Goal: Task Accomplishment & Management: Manage account settings

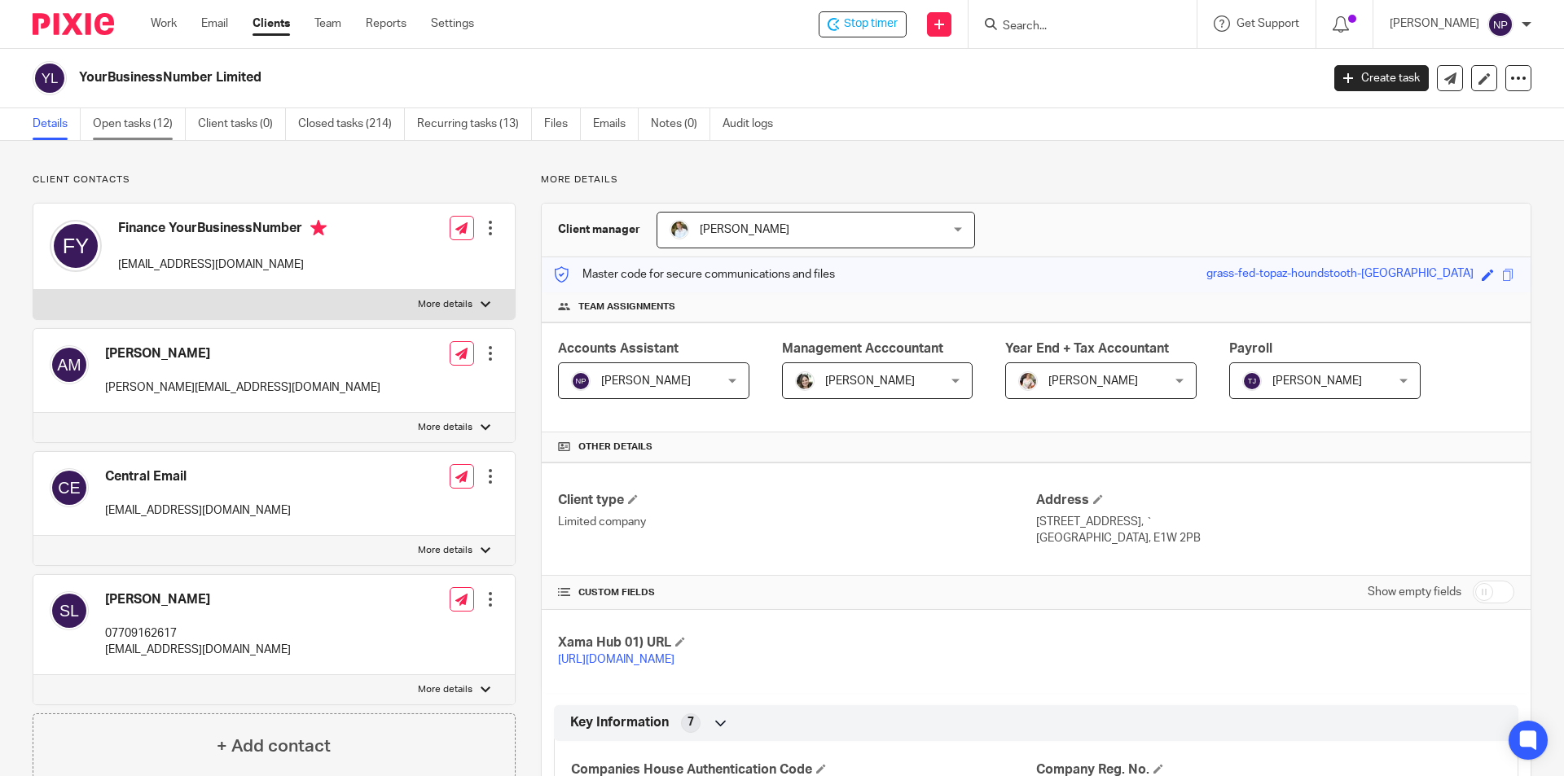
click at [156, 124] on link "Open tasks (12)" at bounding box center [139, 124] width 93 height 32
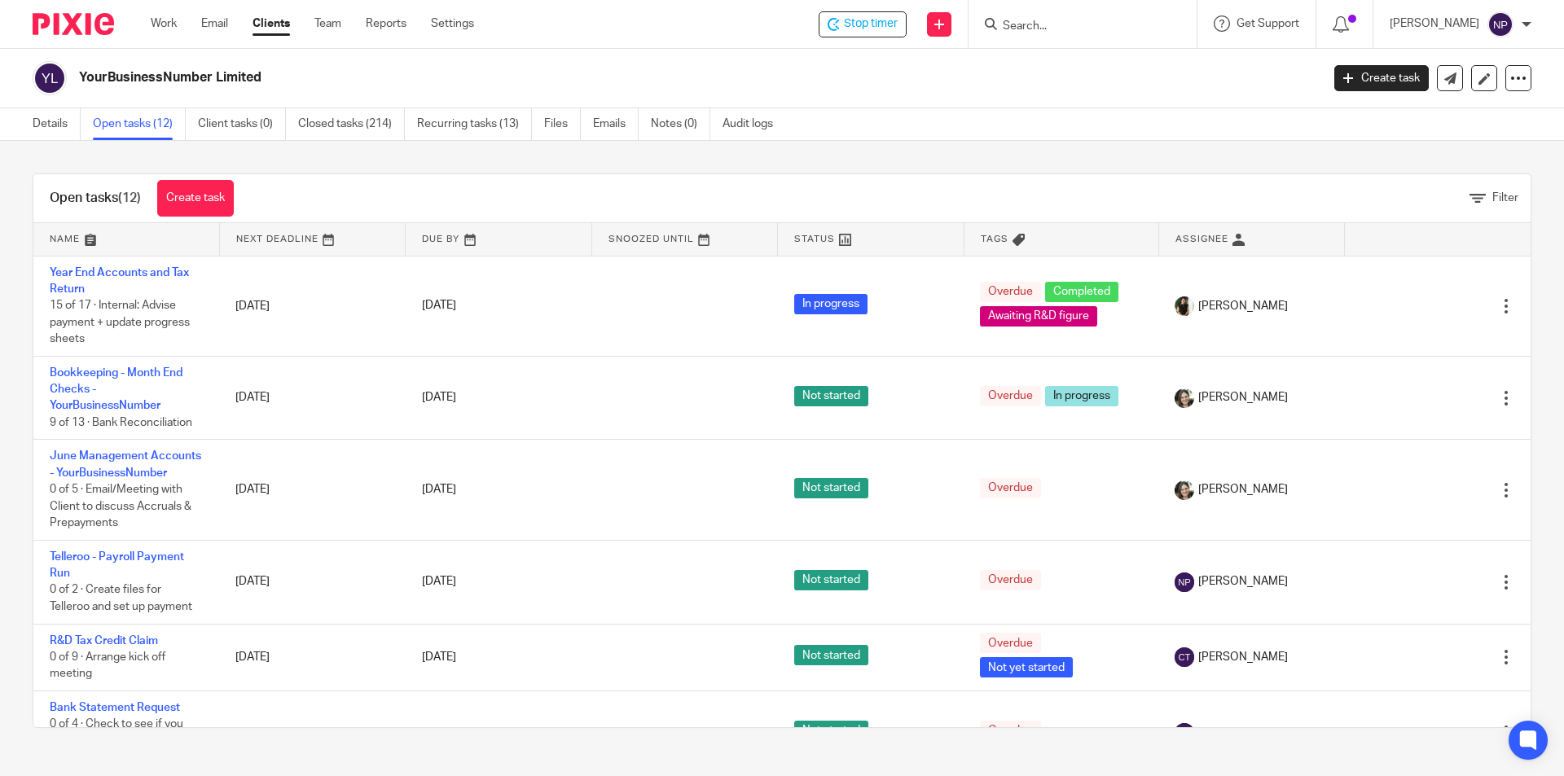
click at [1180, 238] on link at bounding box center [1251, 239] width 185 height 33
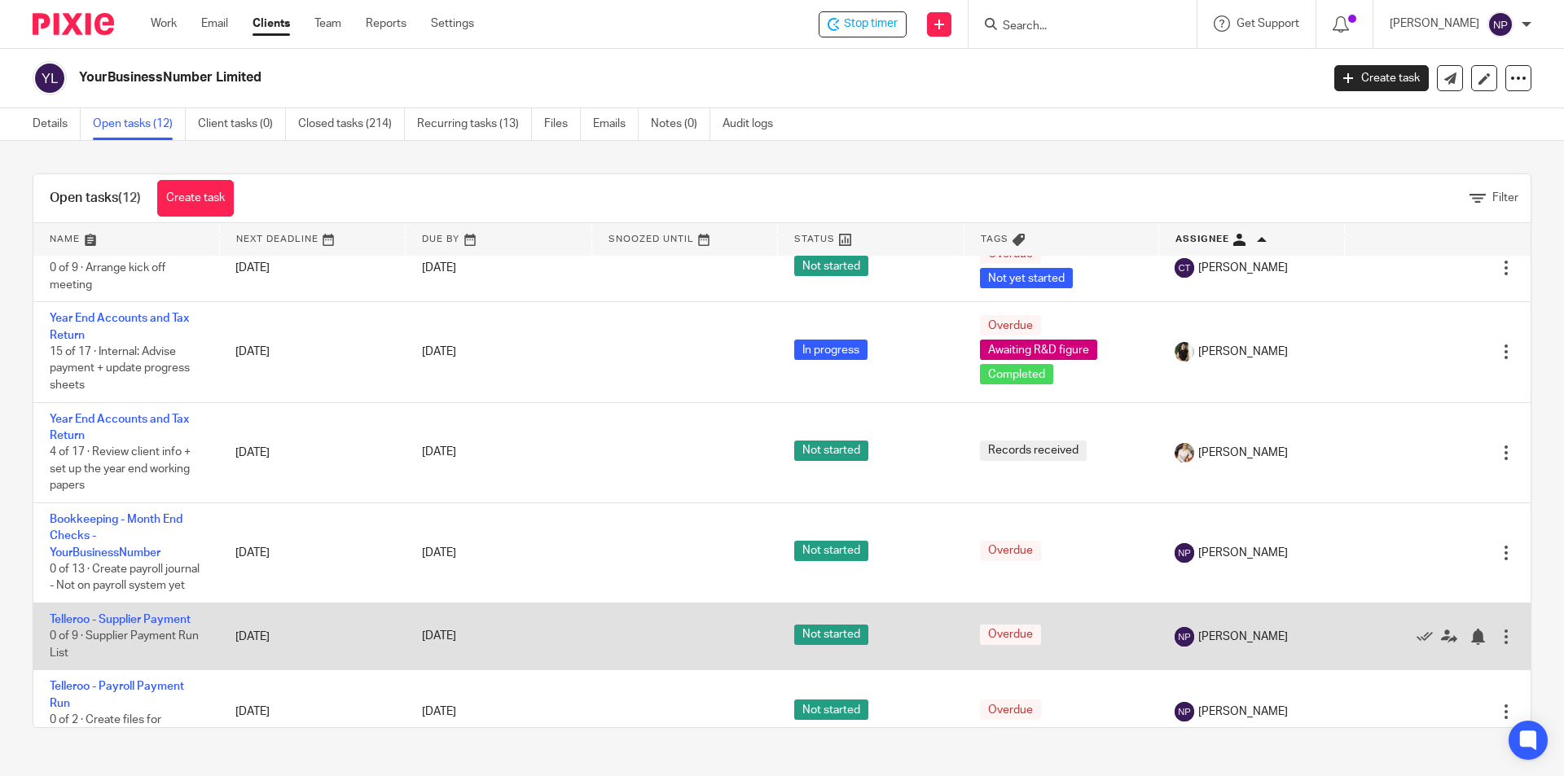
scroll to position [489, 0]
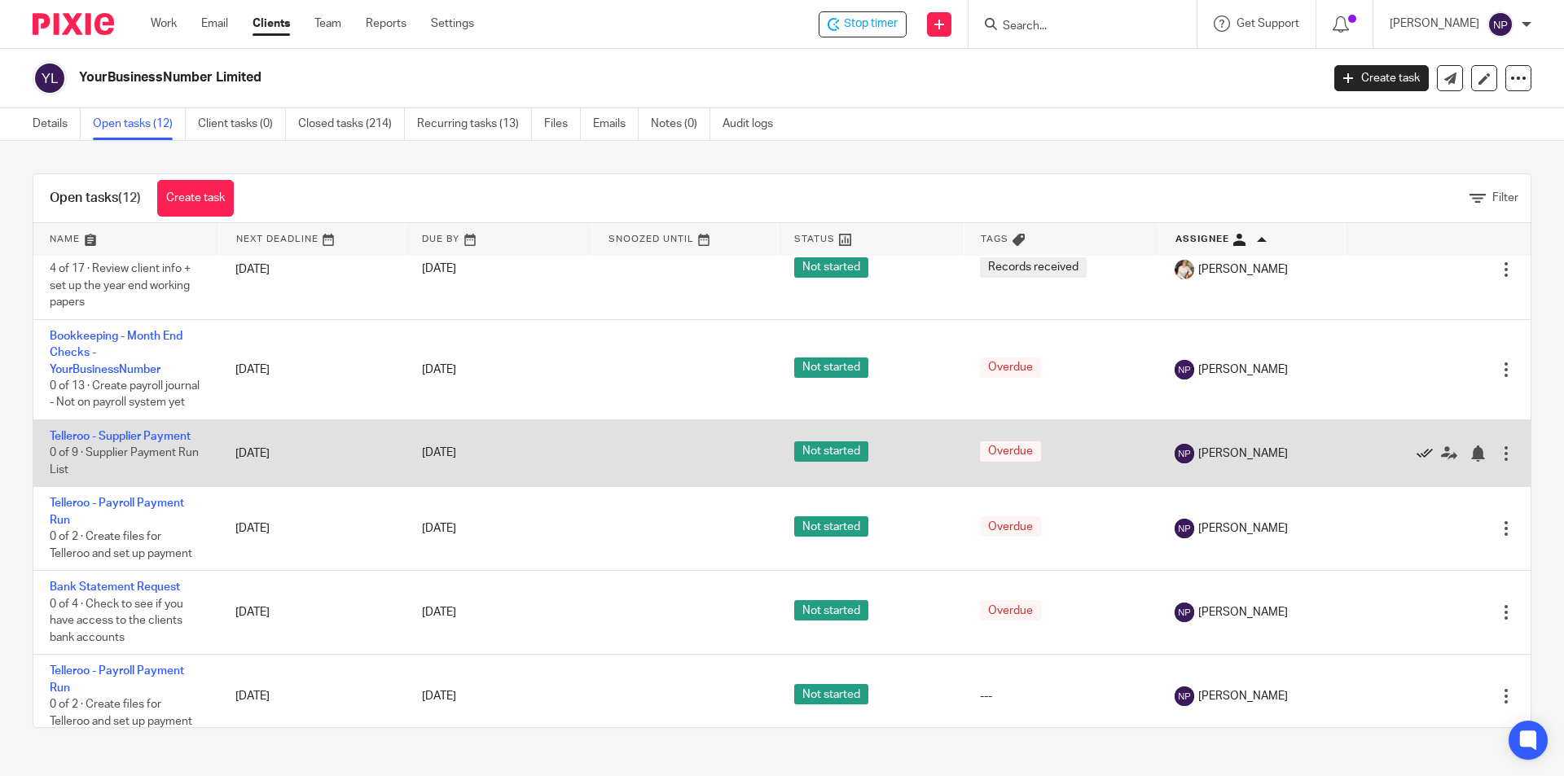
click at [1417, 462] on icon at bounding box center [1425, 454] width 16 height 16
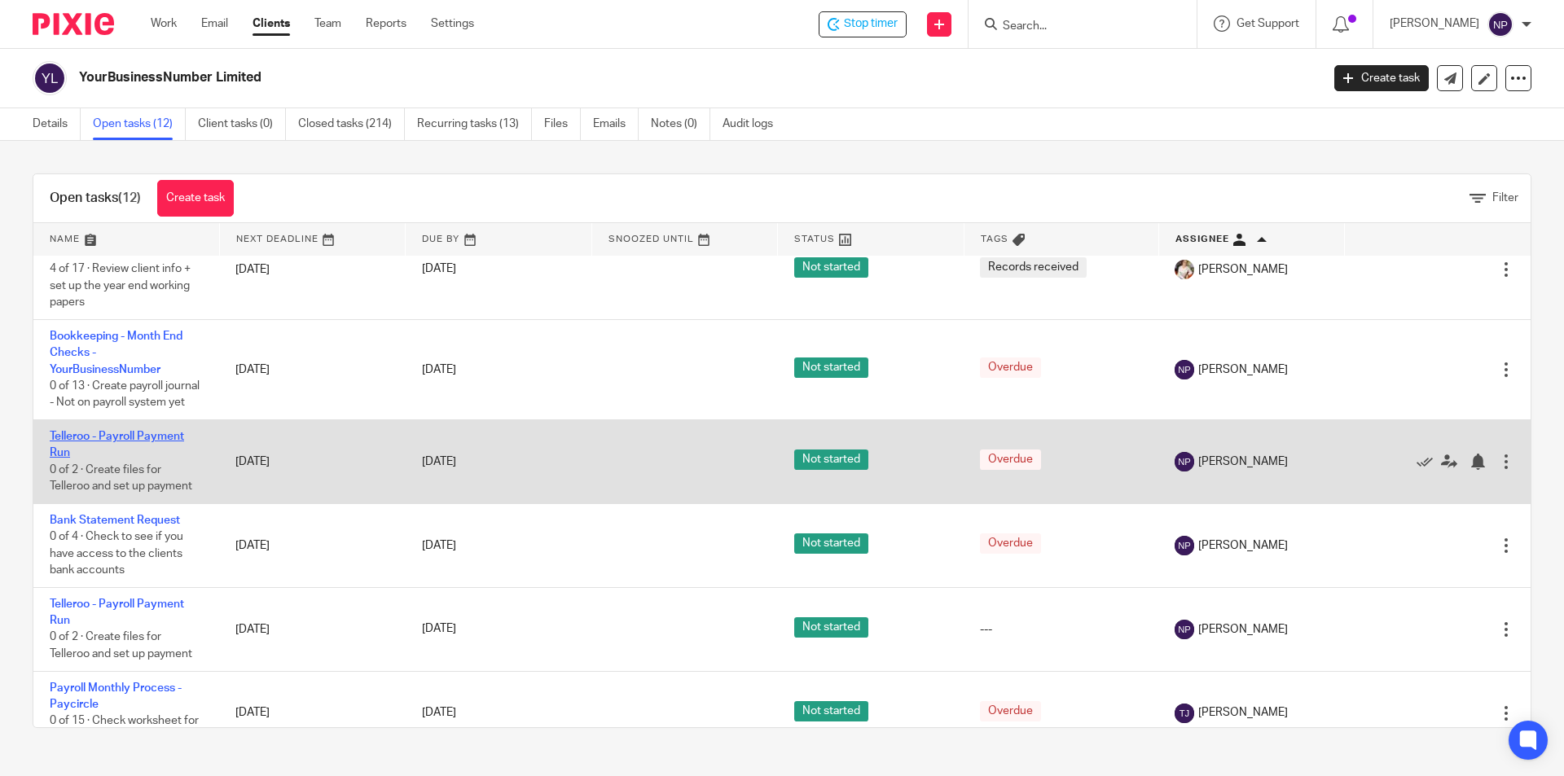
click at [145, 459] on link "Telleroo - Payroll Payment Run" at bounding box center [117, 445] width 134 height 28
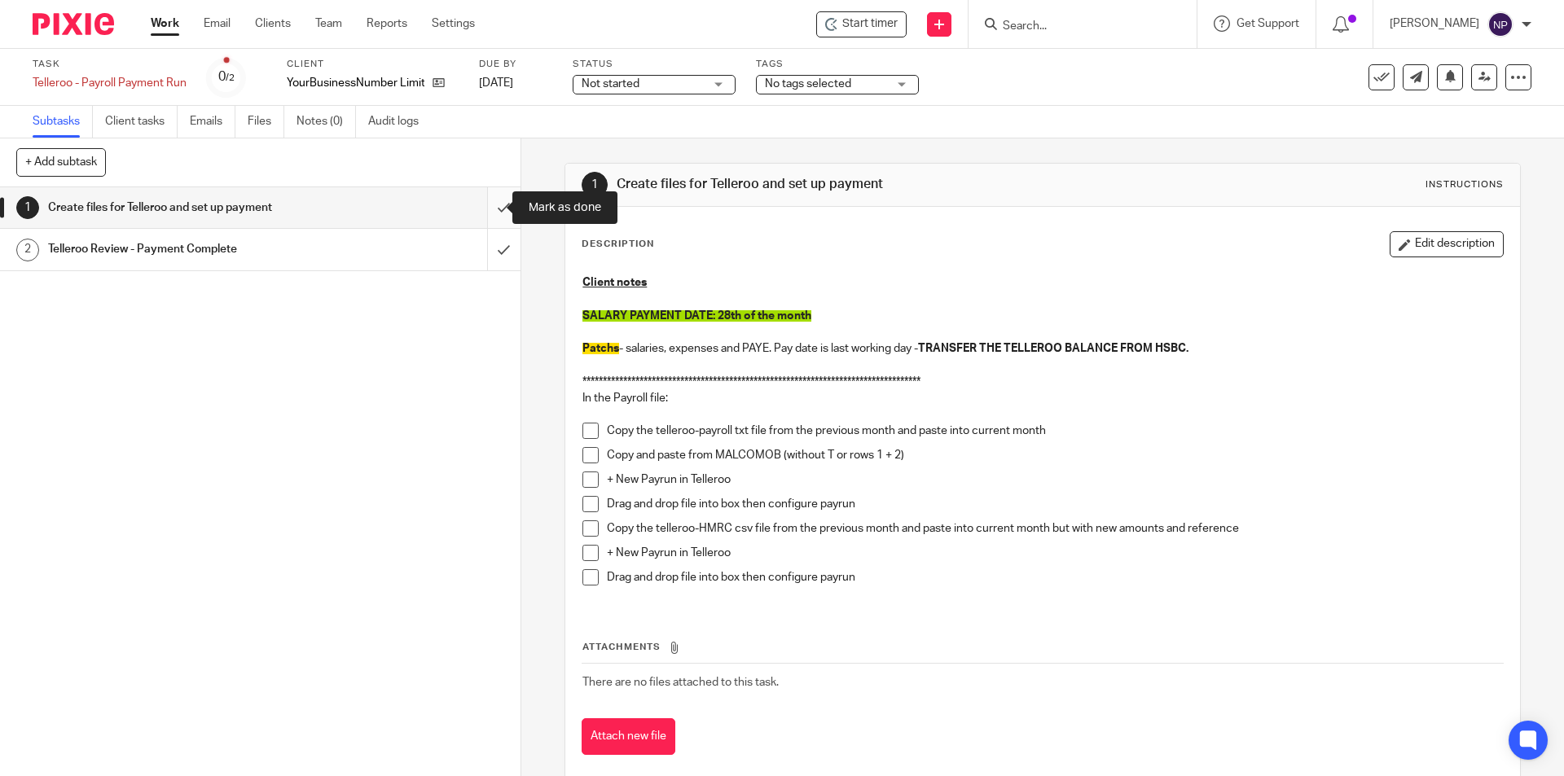
click at [491, 209] on input "submit" at bounding box center [260, 207] width 521 height 41
click at [486, 245] on input "submit" at bounding box center [260, 249] width 521 height 41
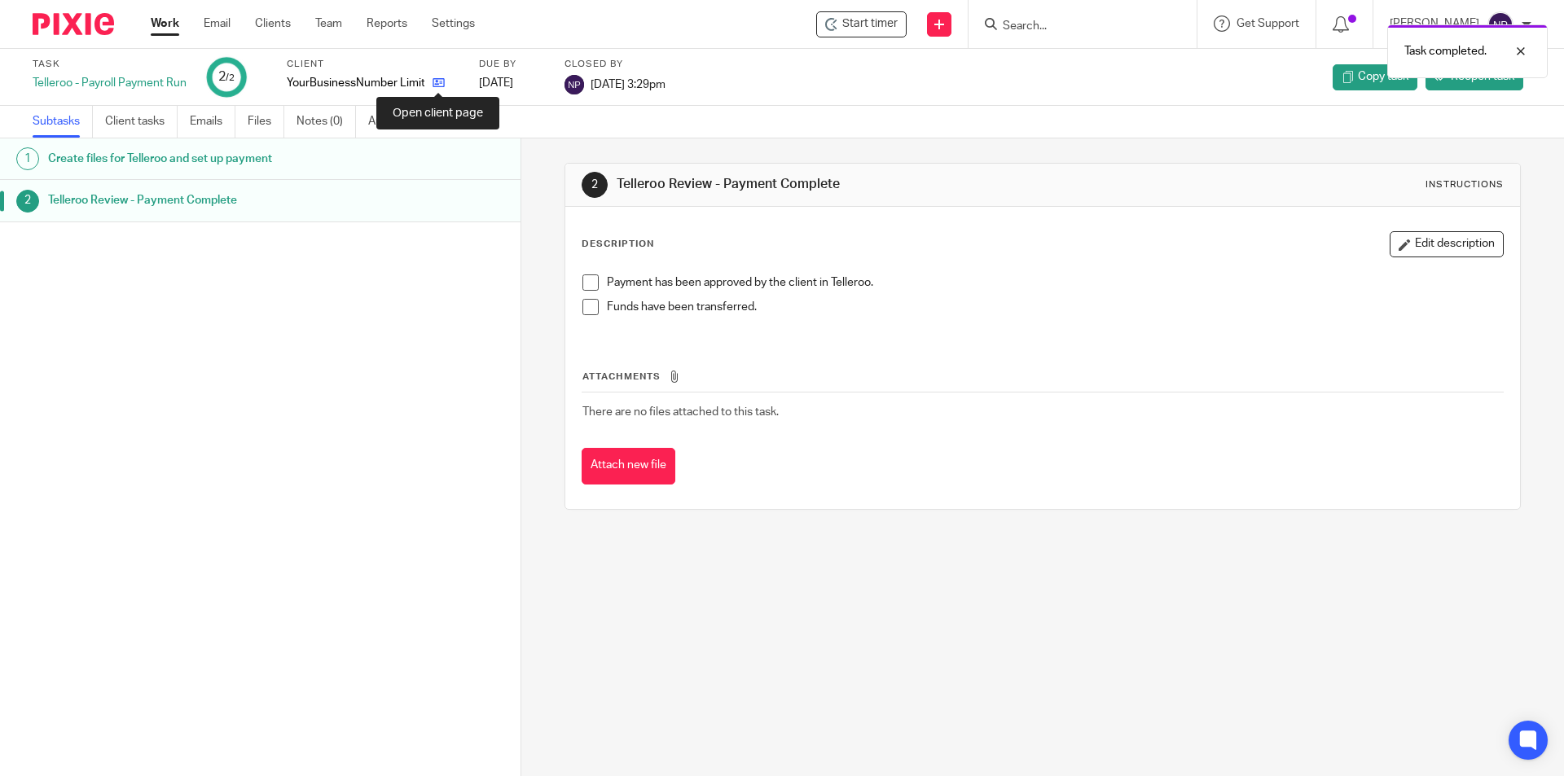
click at [439, 84] on icon at bounding box center [439, 83] width 12 height 12
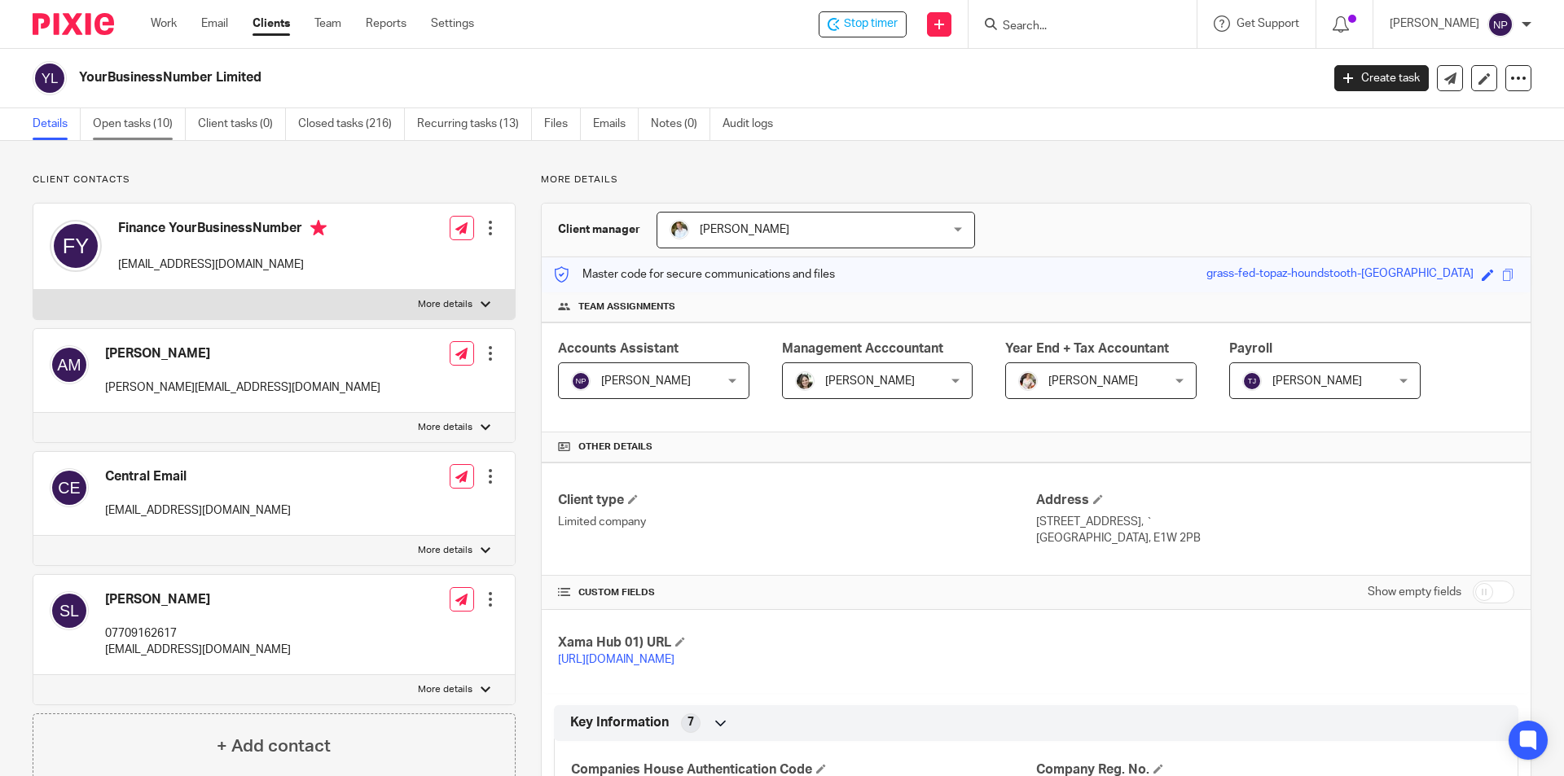
click at [164, 130] on link "Open tasks (10)" at bounding box center [139, 124] width 93 height 32
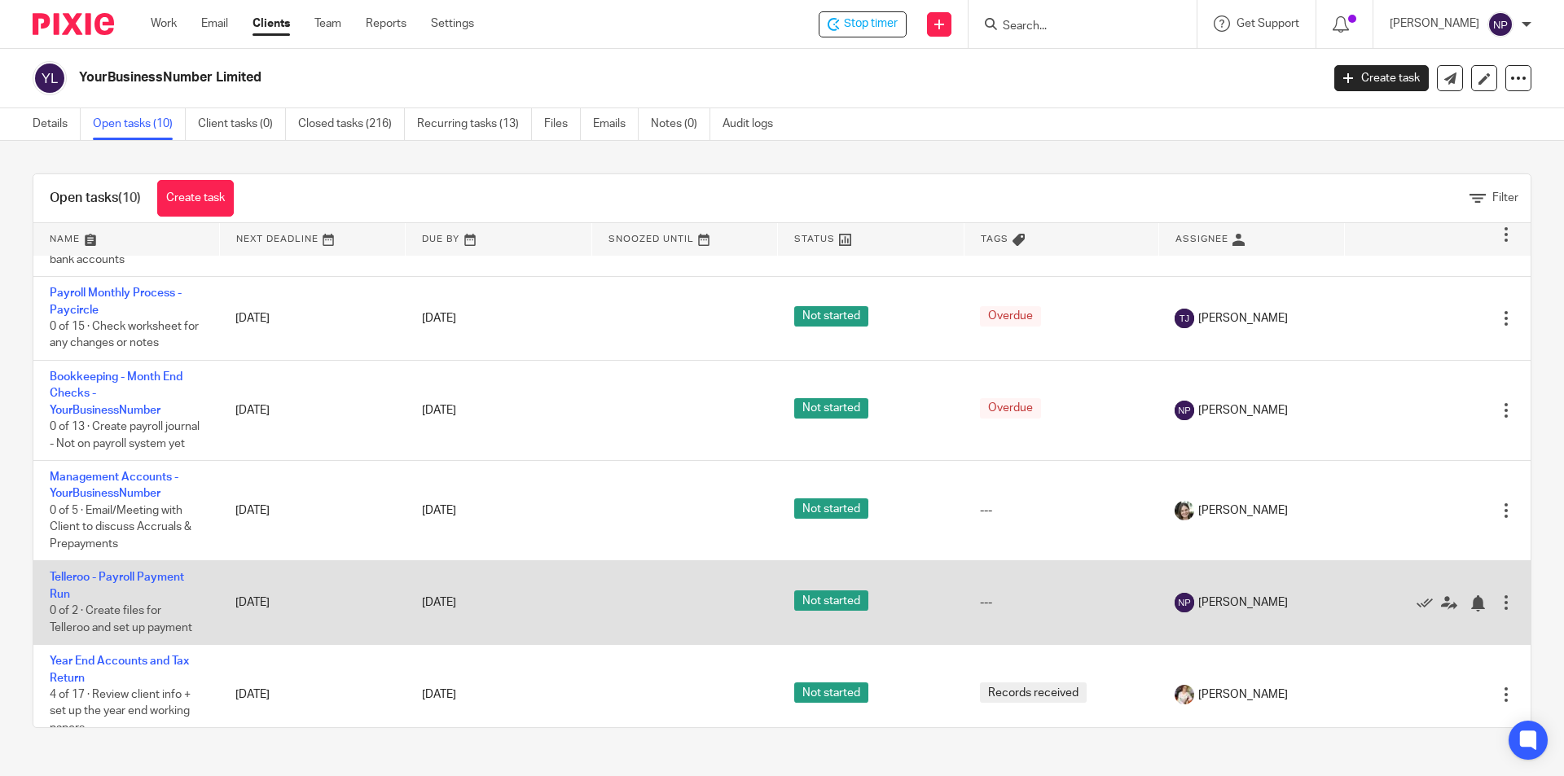
scroll to position [466, 0]
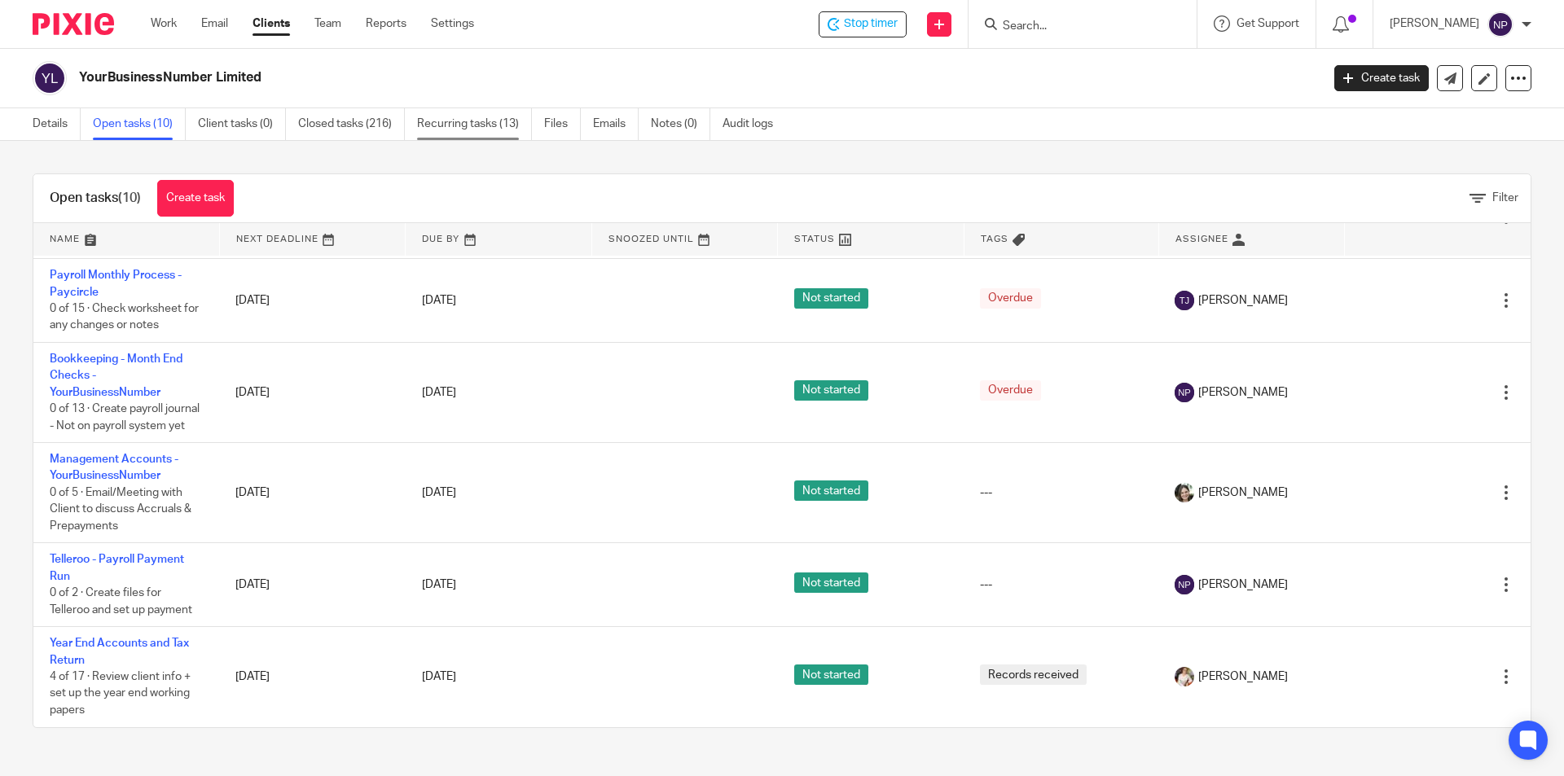
click at [497, 118] on link "Recurring tasks (13)" at bounding box center [474, 124] width 115 height 32
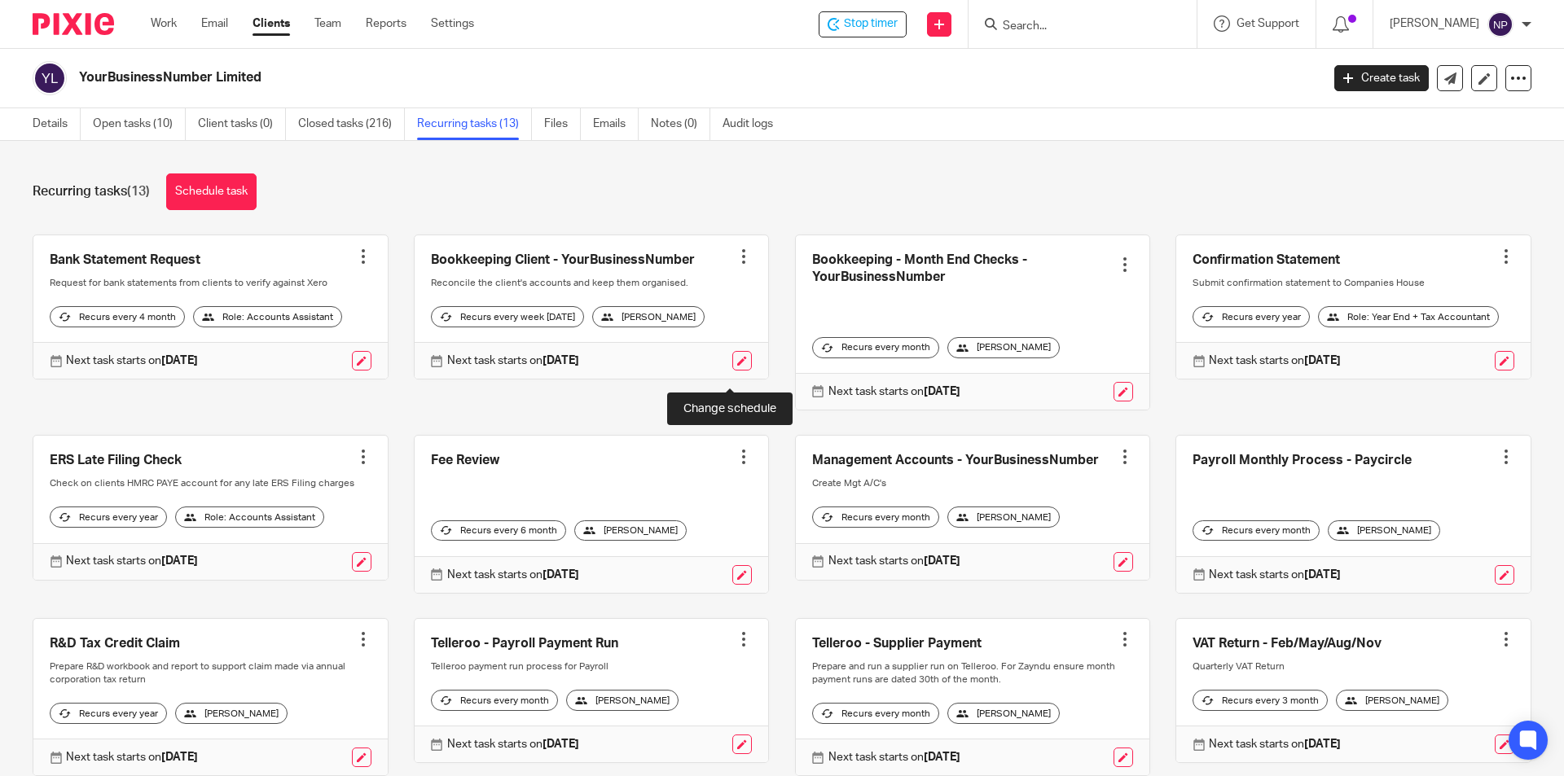
click at [732, 371] on link at bounding box center [742, 361] width 20 height 20
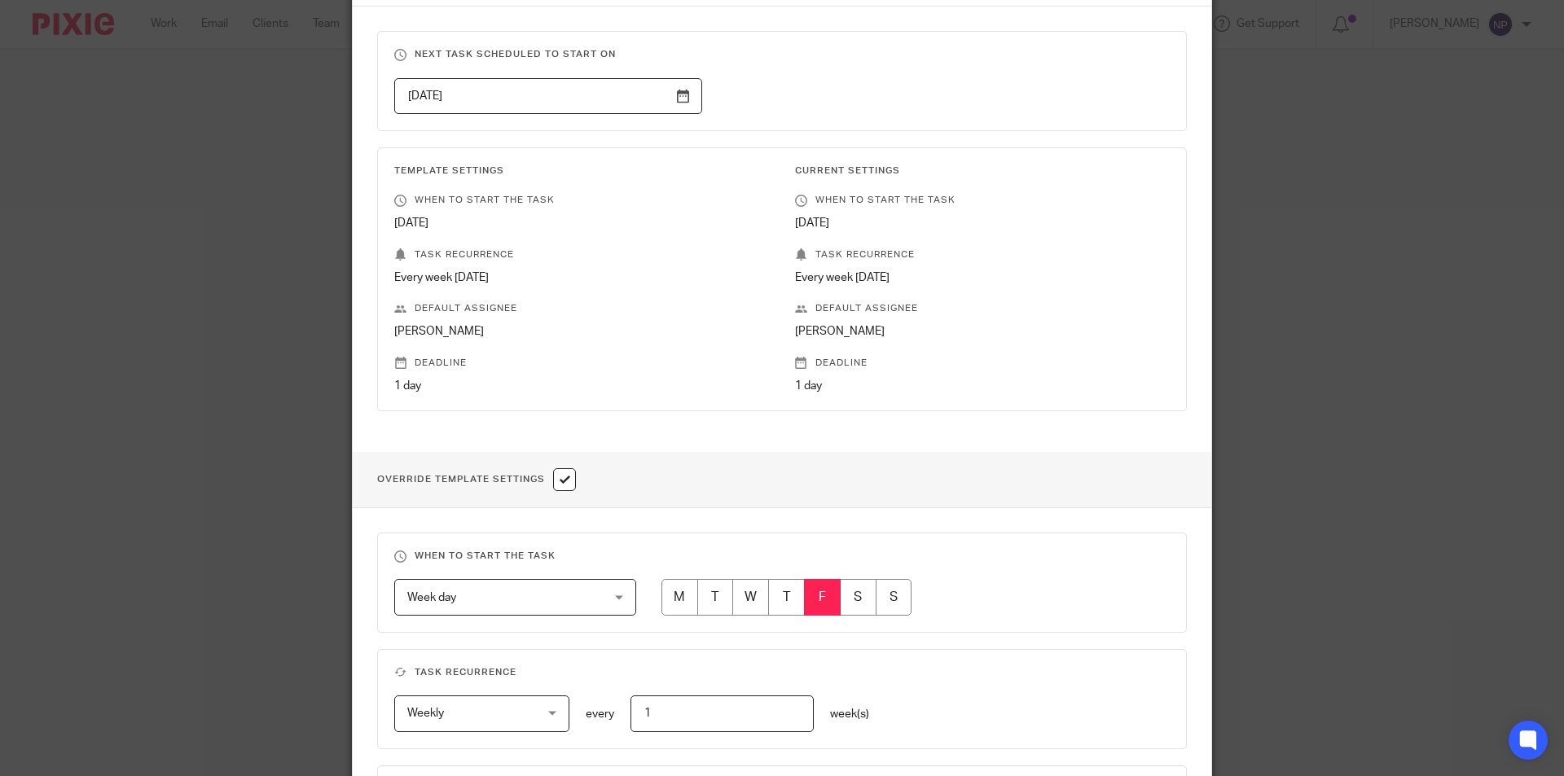
scroll to position [244, 0]
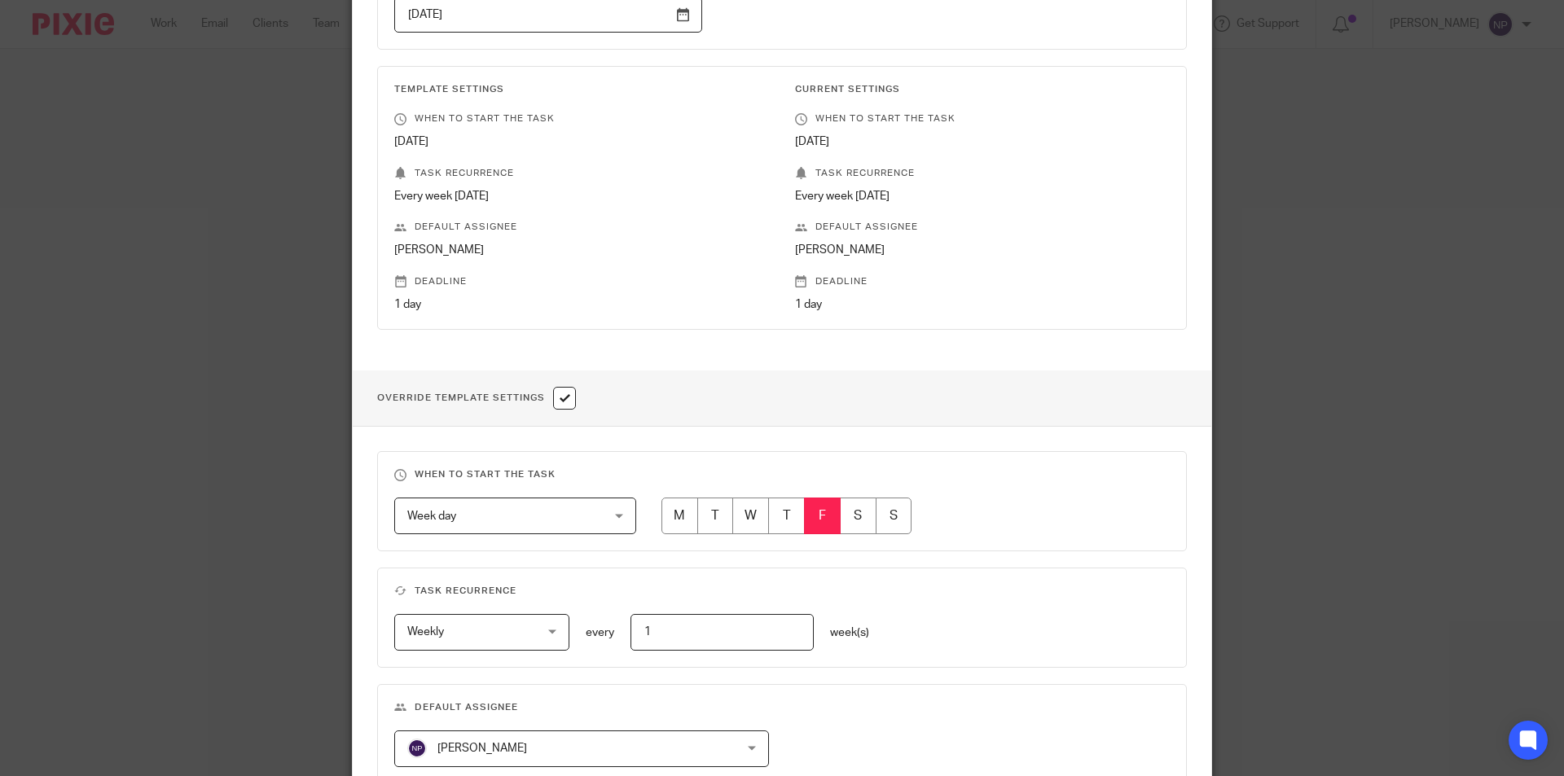
click at [720, 518] on input "radio" at bounding box center [715, 516] width 37 height 37
radio input "true"
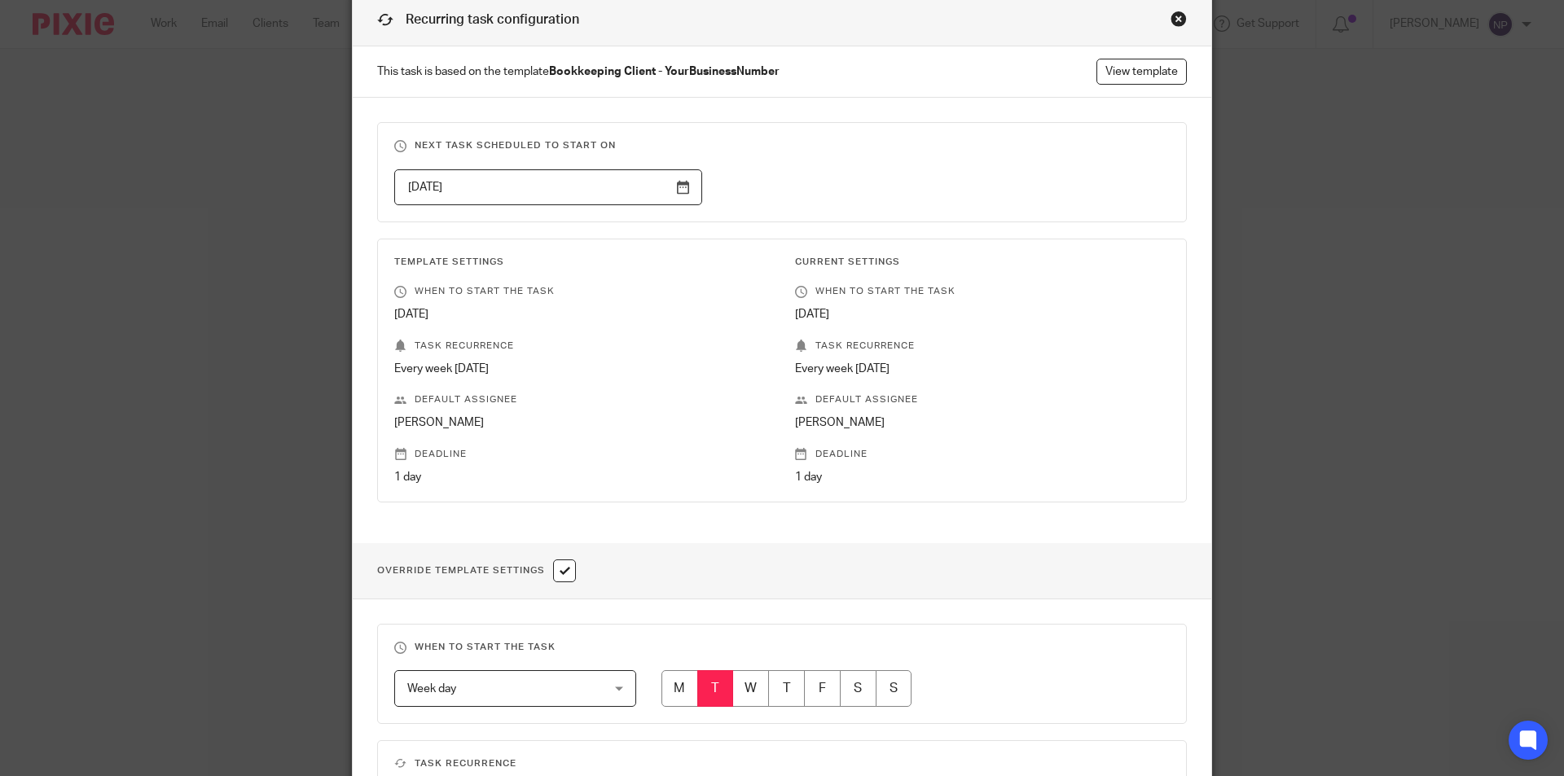
scroll to position [0, 0]
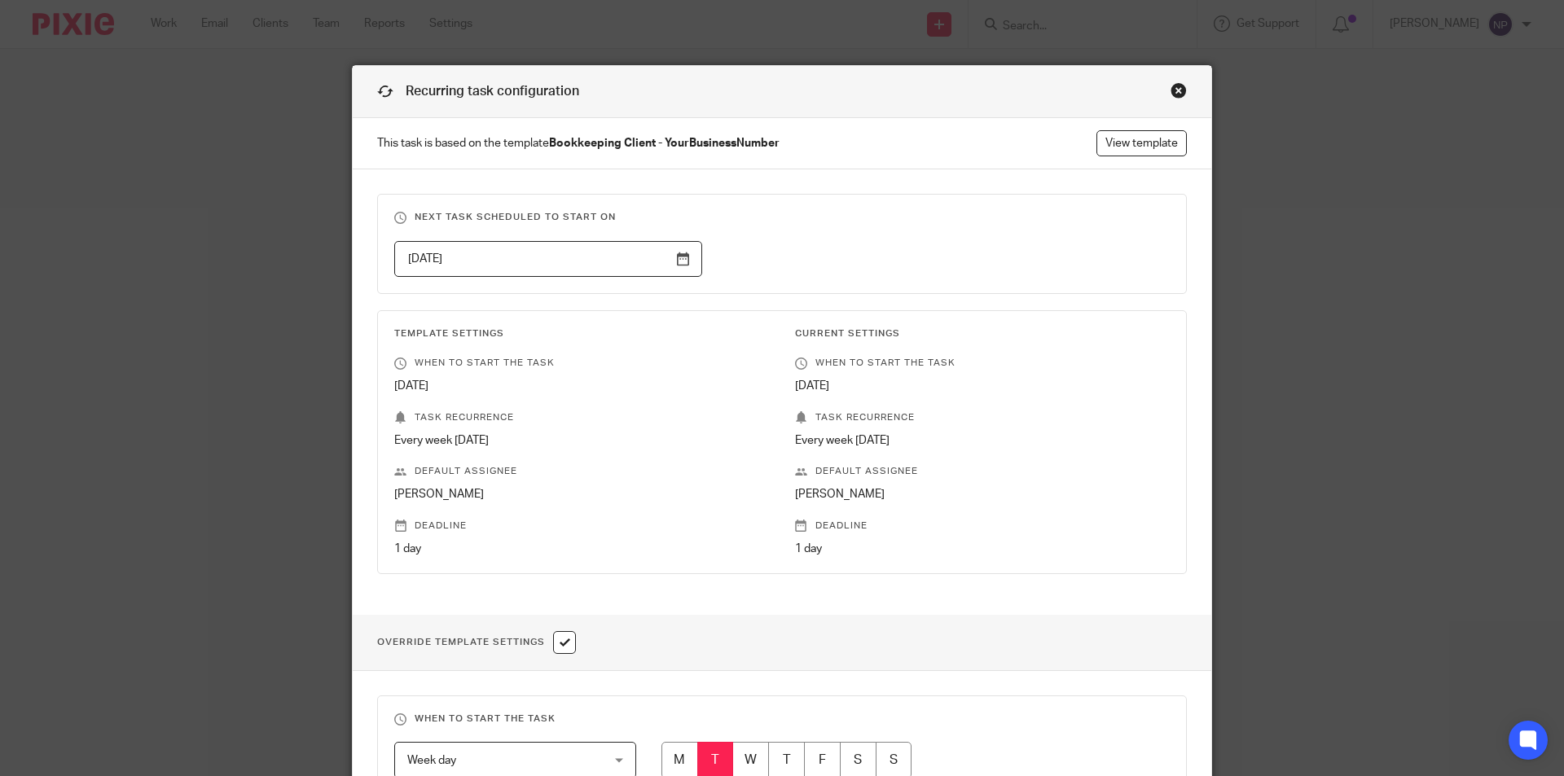
click at [684, 259] on input "2025-03-07" at bounding box center [548, 259] width 308 height 37
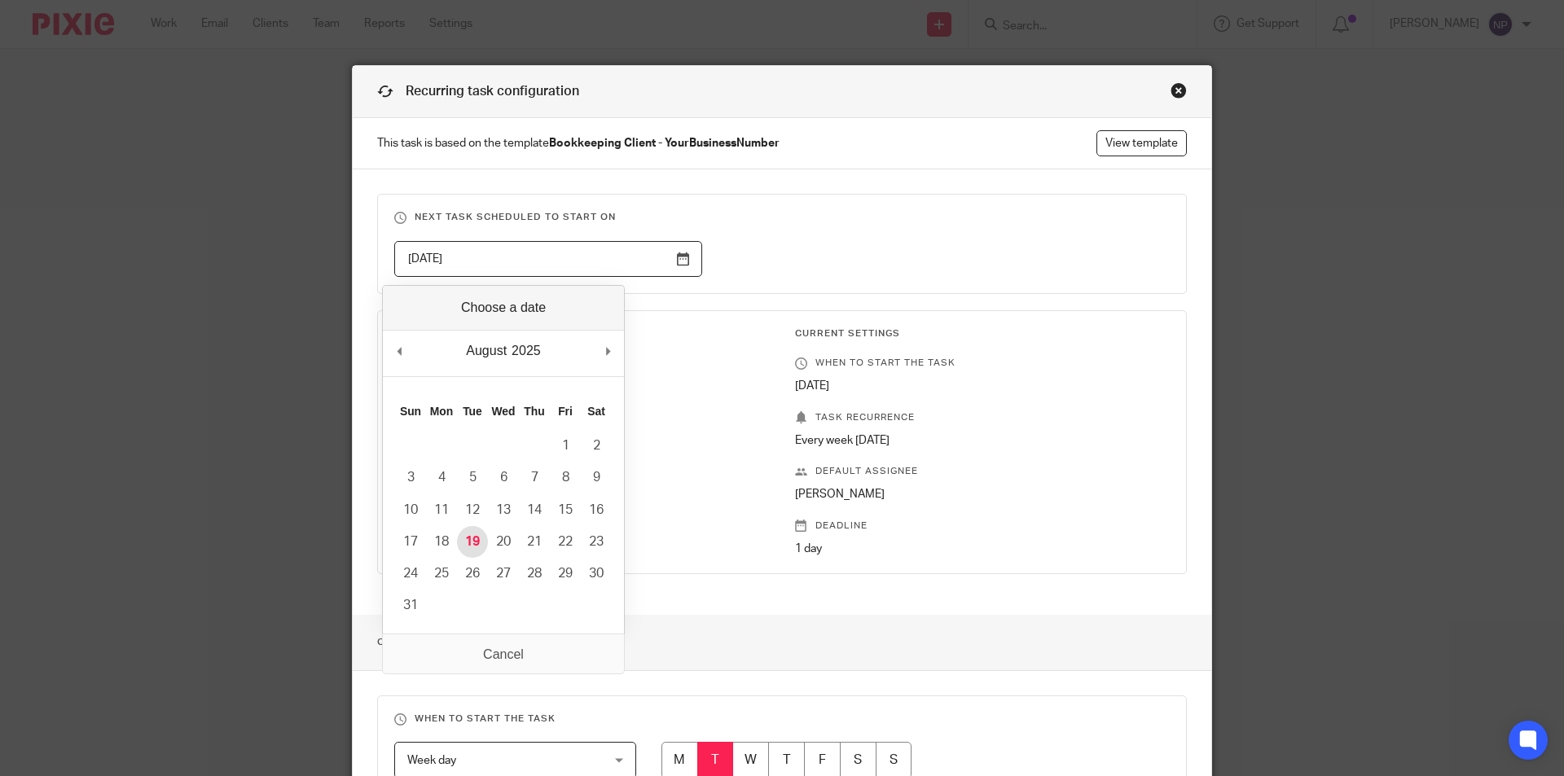
type input "2025-08-19"
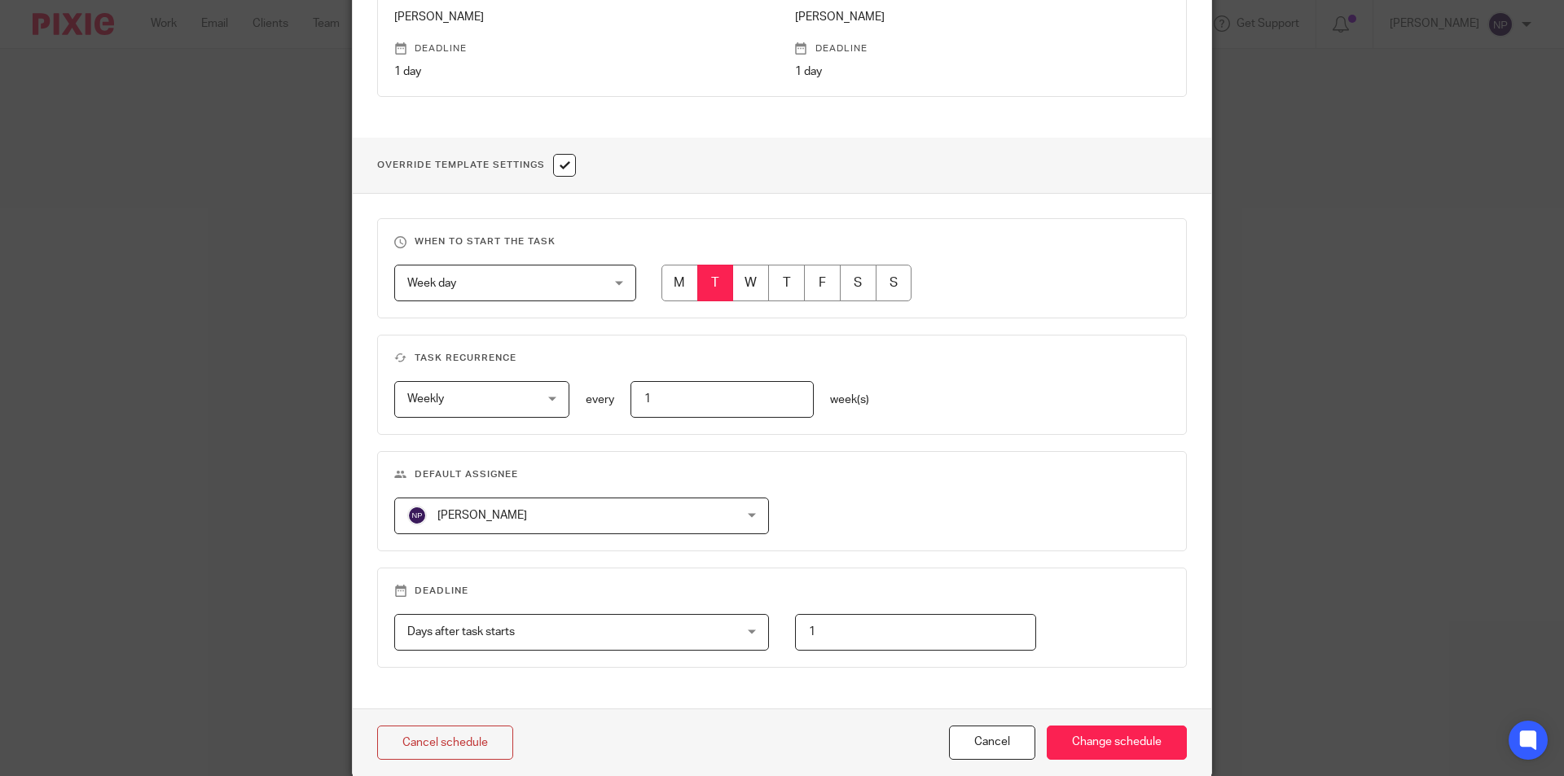
scroll to position [543, 0]
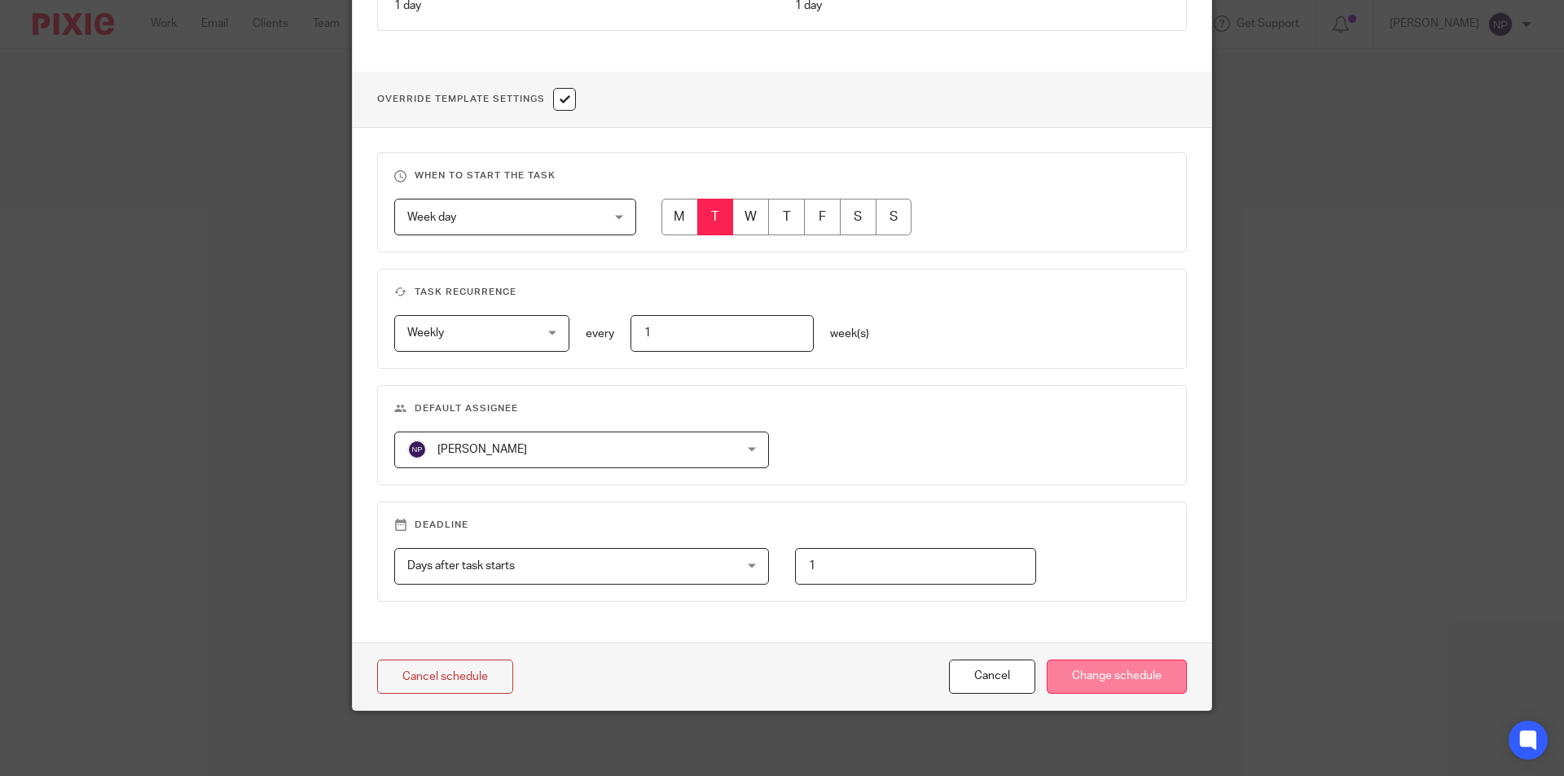
click at [1106, 677] on input "Change schedule" at bounding box center [1117, 677] width 140 height 35
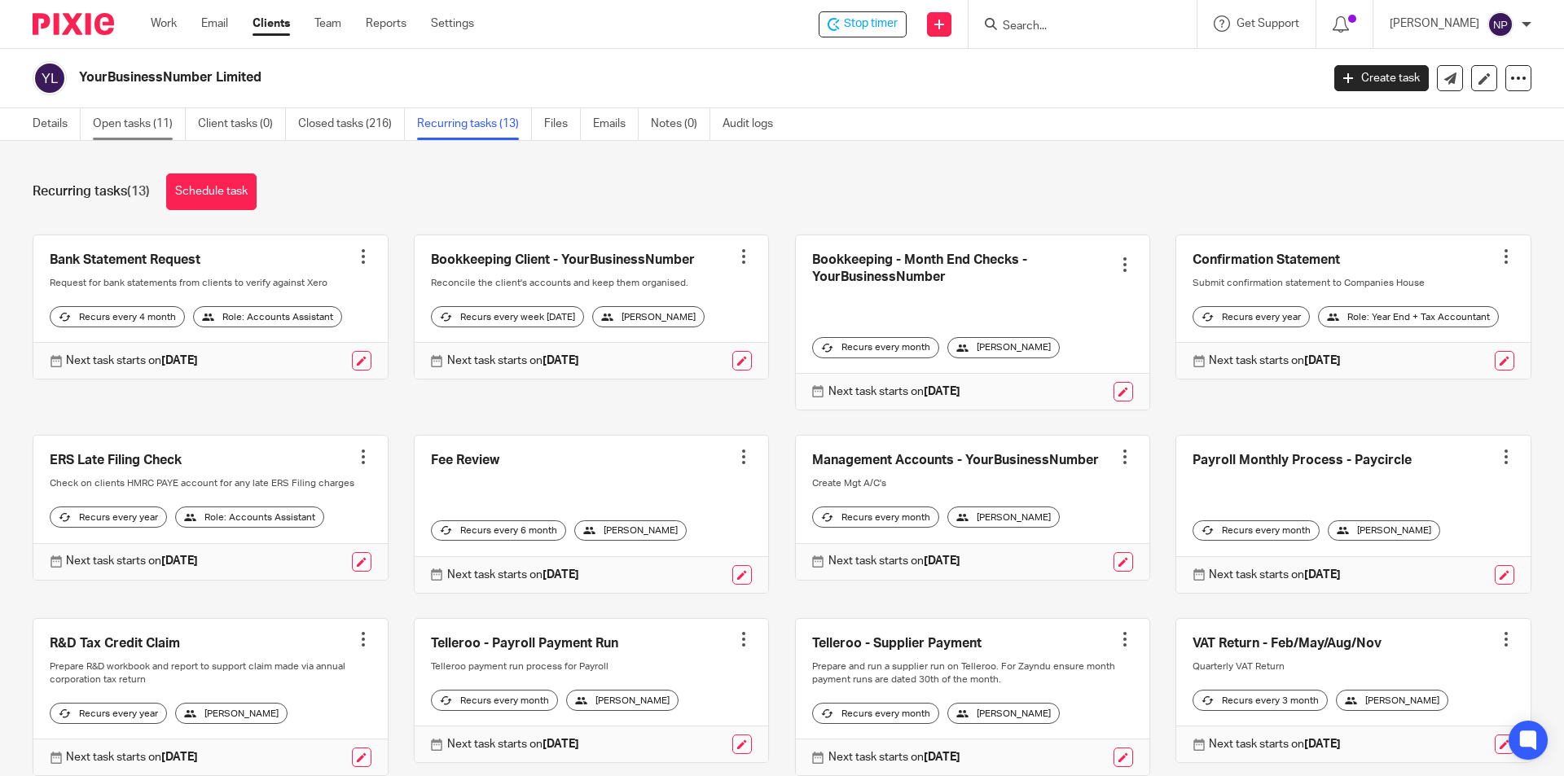
click at [115, 119] on link "Open tasks (11)" at bounding box center [139, 124] width 93 height 32
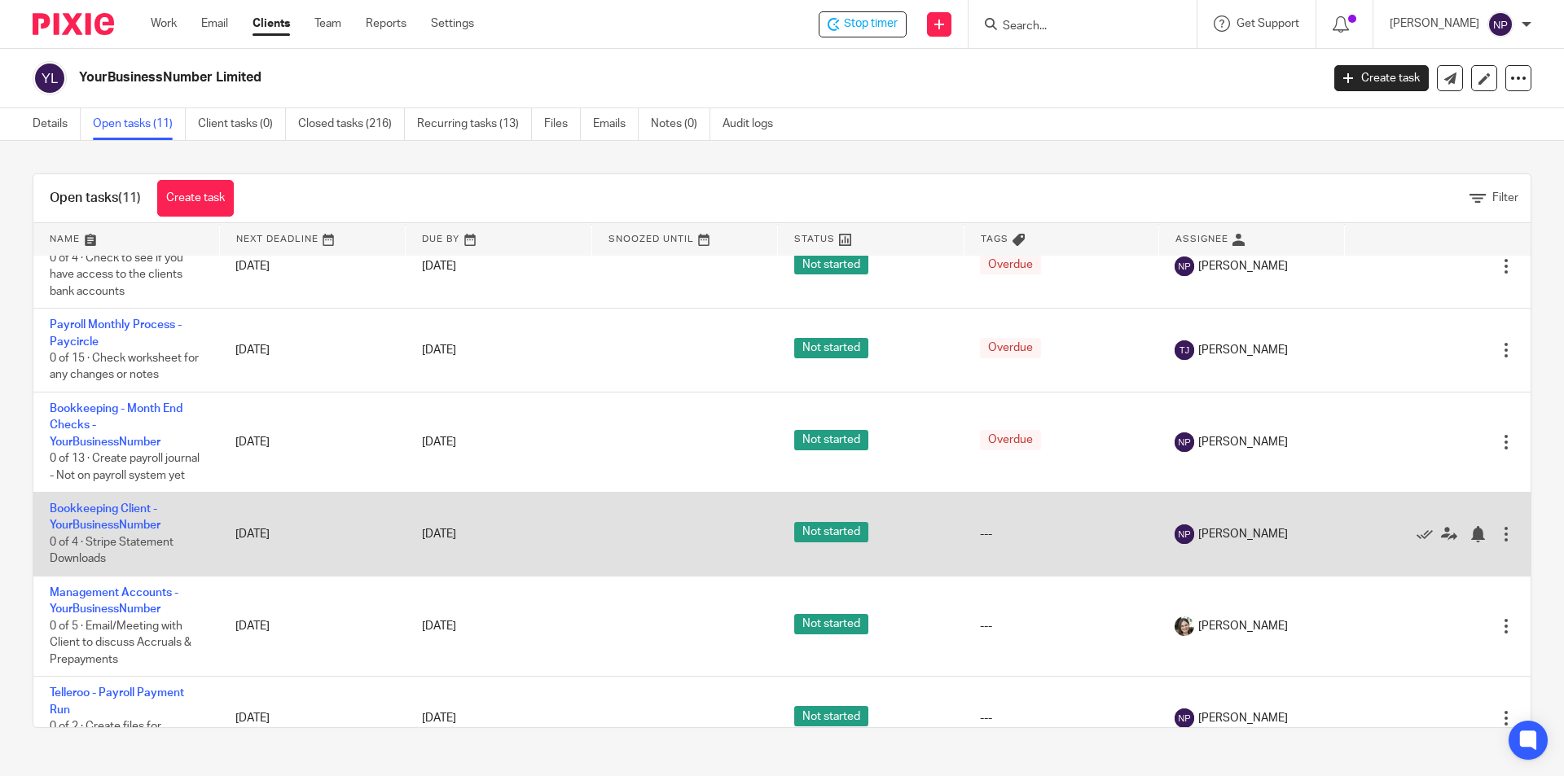
scroll to position [407, 0]
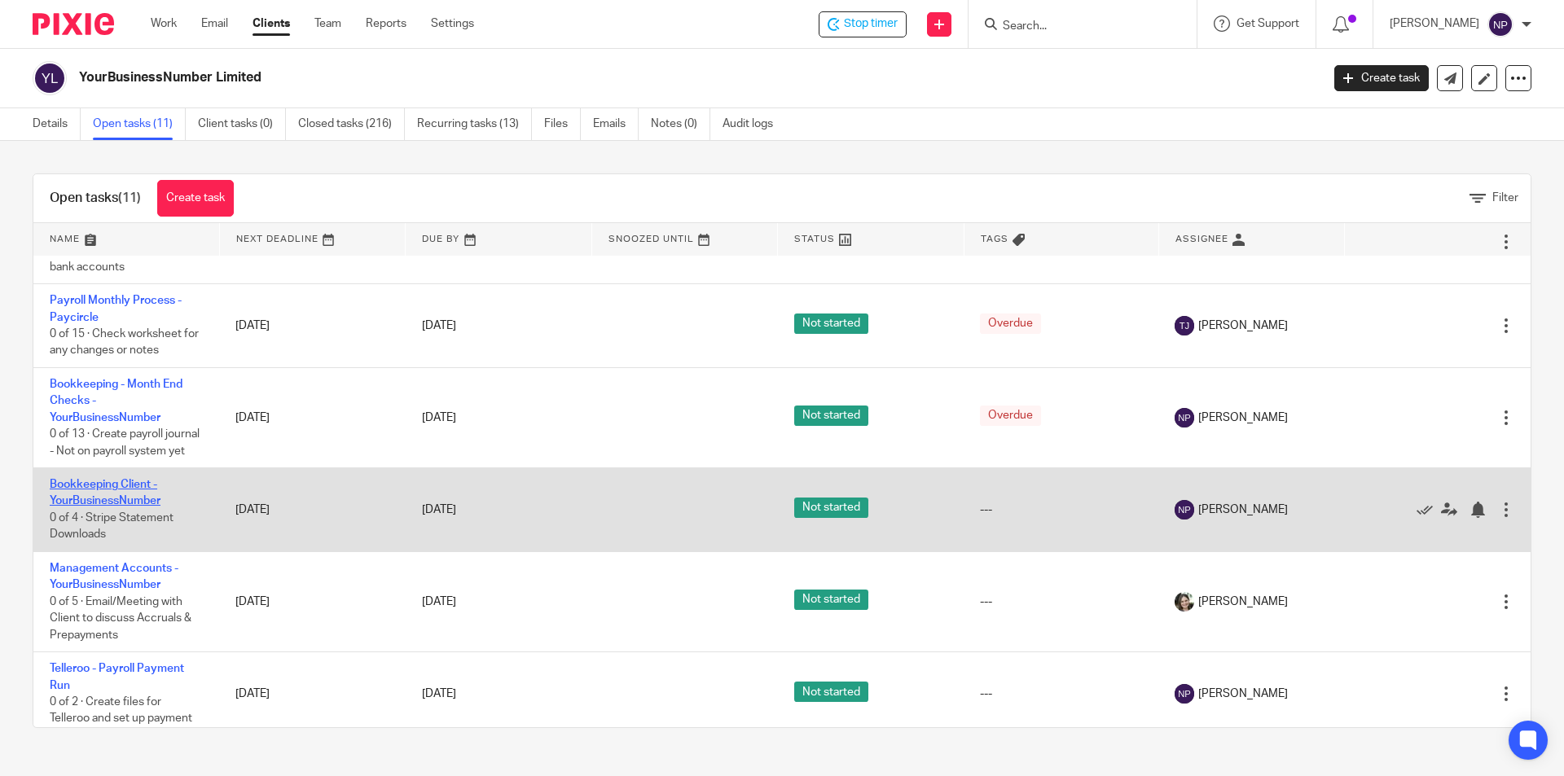
click at [154, 507] on link "Bookkeeping Client - YourBusinessNumber" at bounding box center [105, 493] width 111 height 28
